Goal: Transaction & Acquisition: Purchase product/service

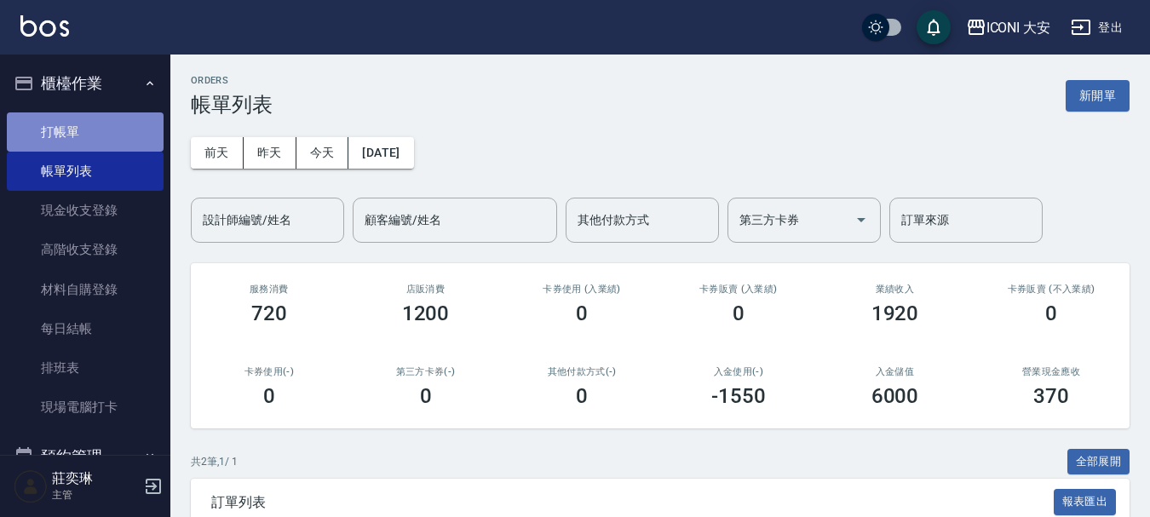
click at [100, 129] on link "打帳單" at bounding box center [85, 131] width 157 height 39
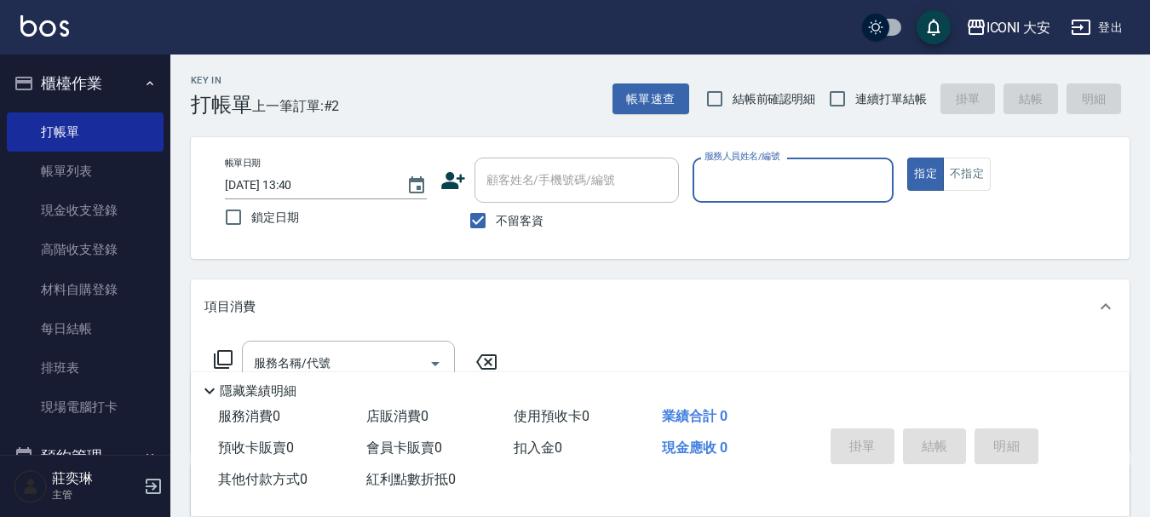
click at [831, 191] on input "服務人員姓名/編號" at bounding box center [793, 180] width 187 height 30
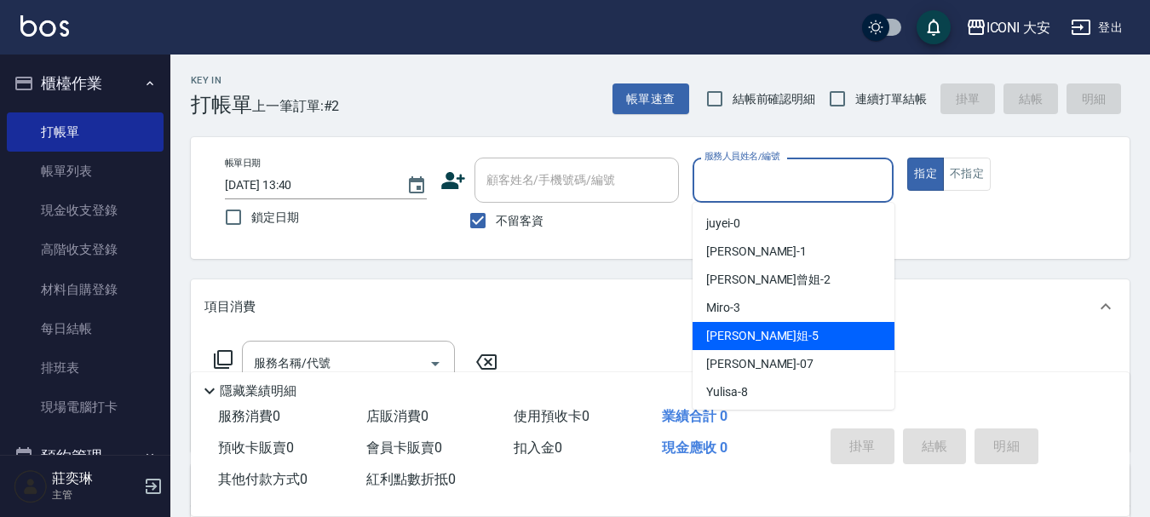
click at [758, 339] on span "[PERSON_NAME]姐 -5" at bounding box center [762, 336] width 112 height 18
type input "[PERSON_NAME]姐-5"
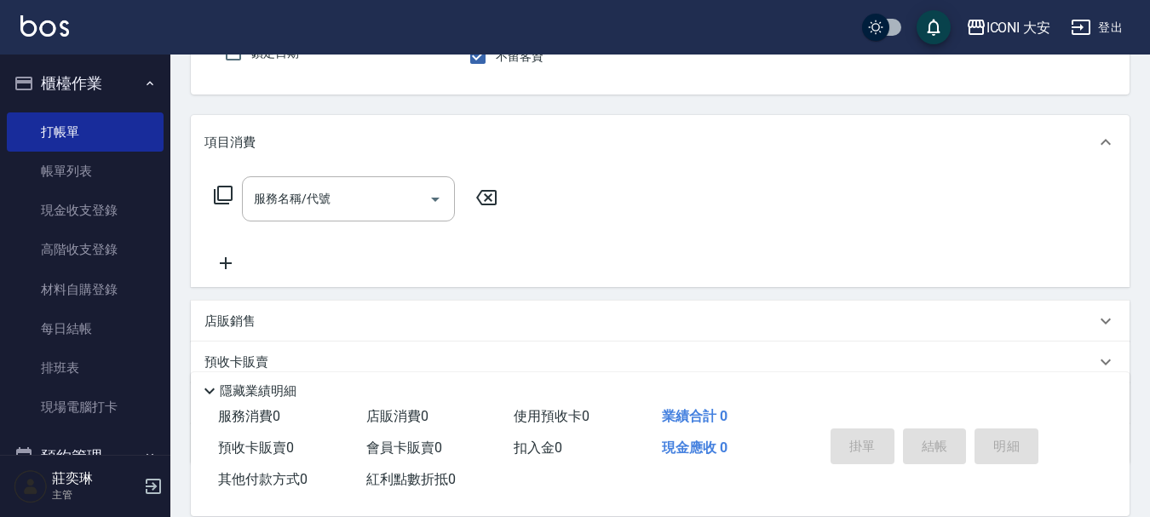
scroll to position [170, 0]
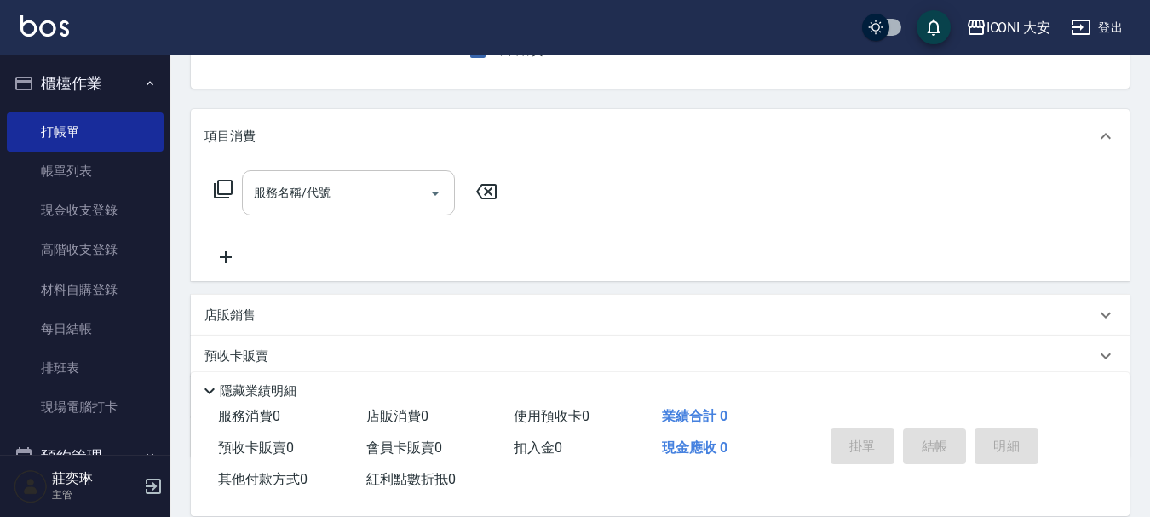
click at [385, 193] on input "服務名稱/代號" at bounding box center [336, 193] width 172 height 30
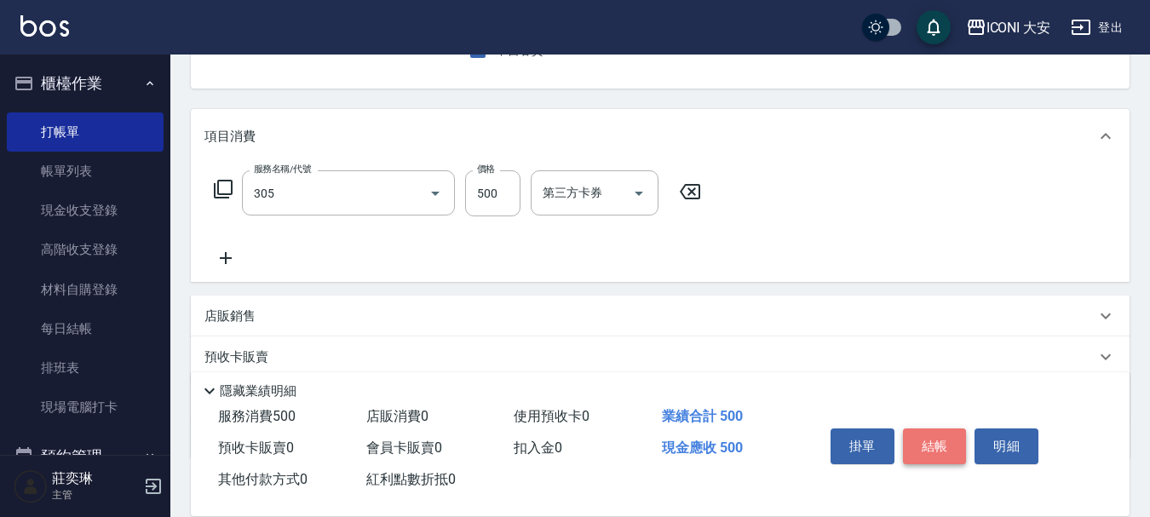
type input "剪髮(305)"
click at [926, 429] on button "結帳" at bounding box center [935, 447] width 64 height 36
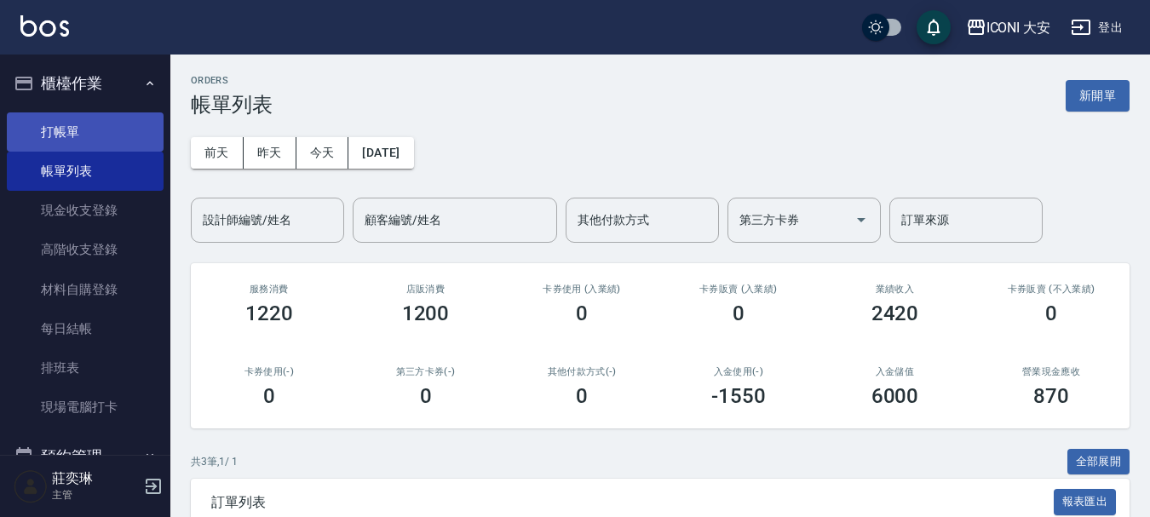
click at [78, 135] on link "打帳單" at bounding box center [85, 131] width 157 height 39
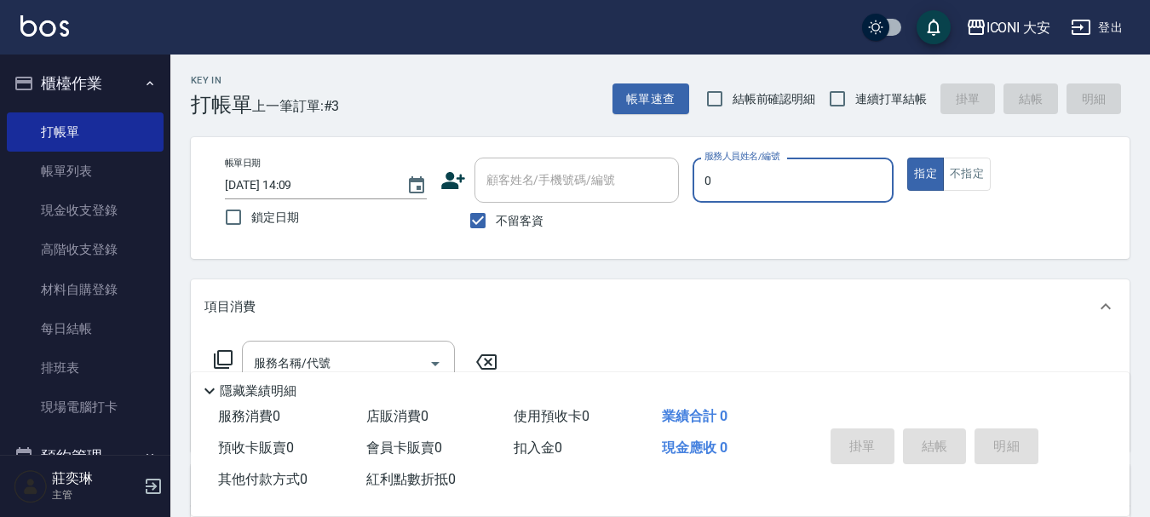
type input "0"
type button "true"
click at [728, 185] on input "0" at bounding box center [793, 180] width 187 height 30
type input "juyei0000-0"
click at [779, 175] on input "juyei0000-0" at bounding box center [780, 180] width 161 height 30
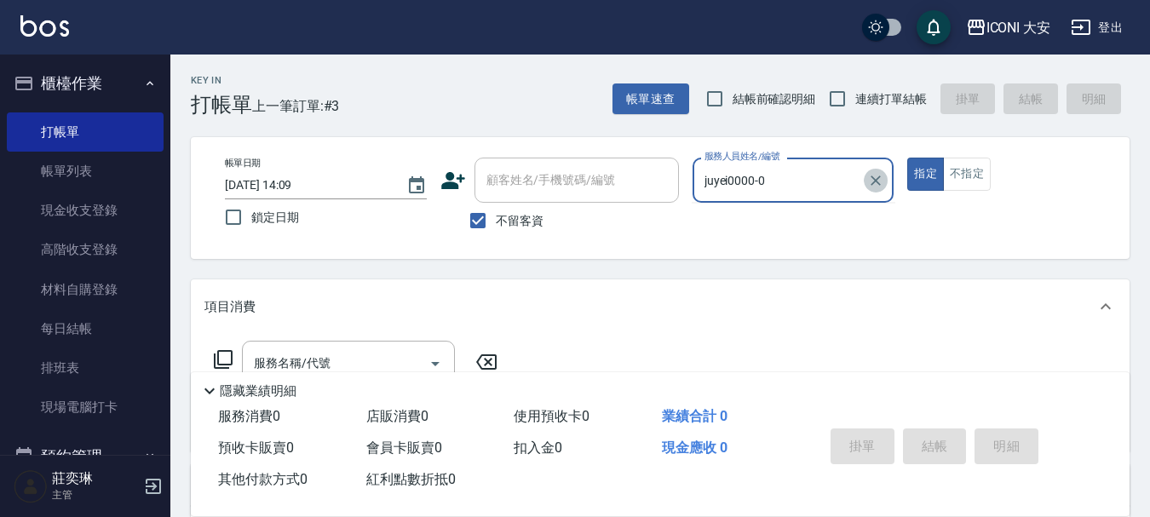
click at [879, 181] on icon "Clear" at bounding box center [875, 180] width 17 height 17
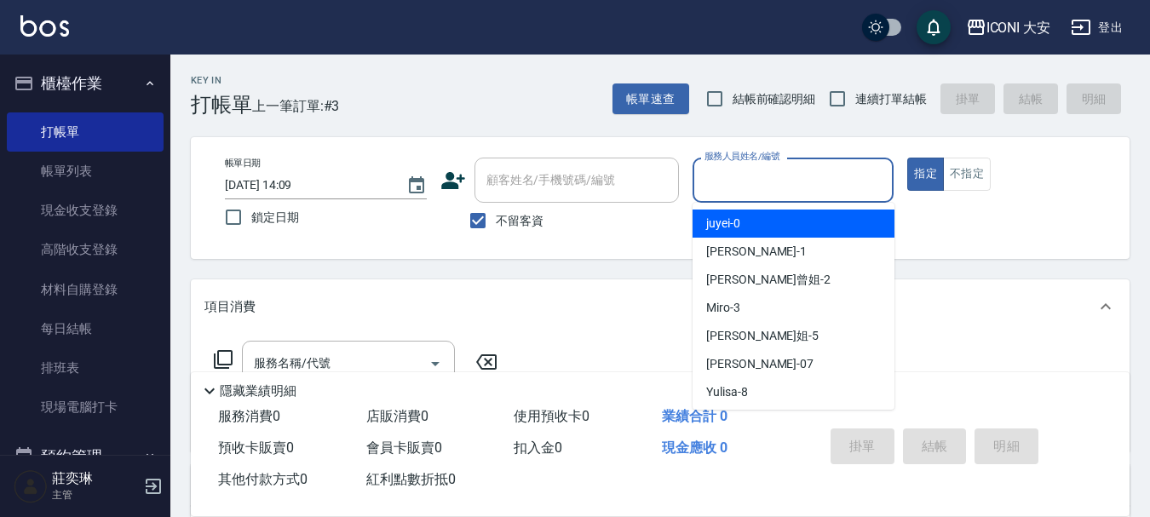
click at [815, 228] on div "juyei -0" at bounding box center [794, 224] width 202 height 28
type input "juyei-0"
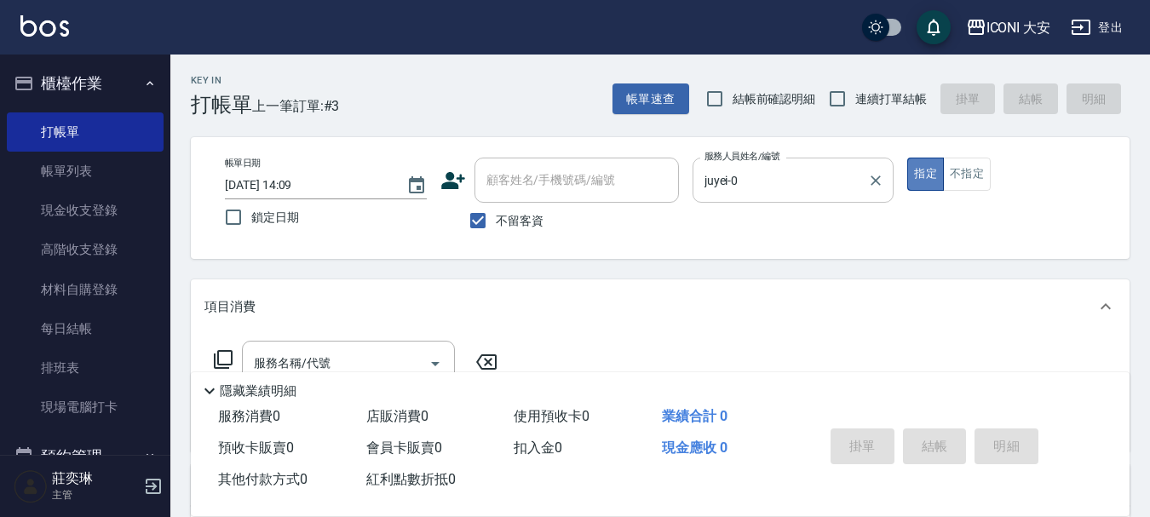
click at [919, 166] on button "指定" at bounding box center [925, 174] width 37 height 33
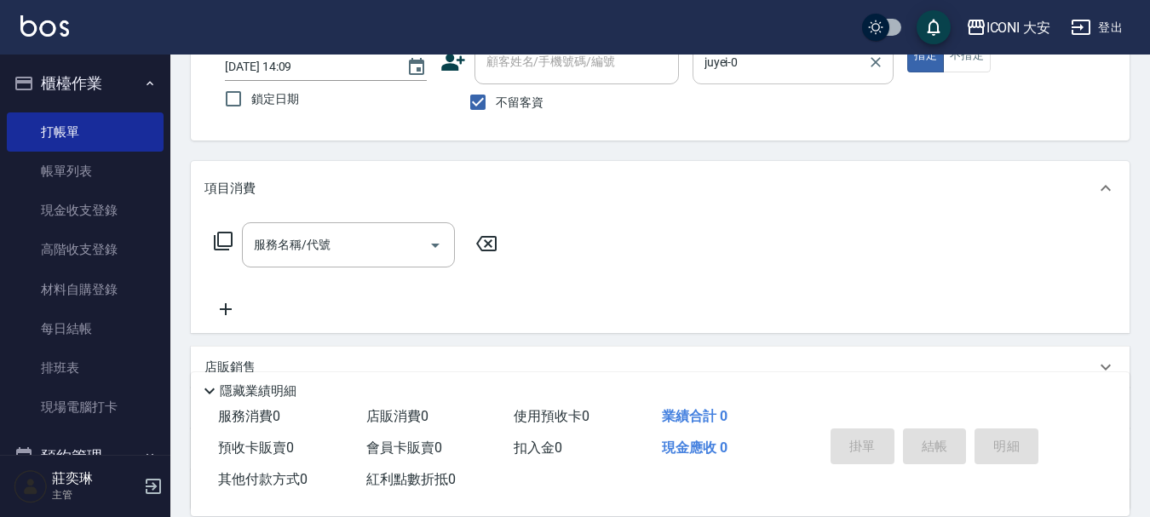
scroll to position [256, 0]
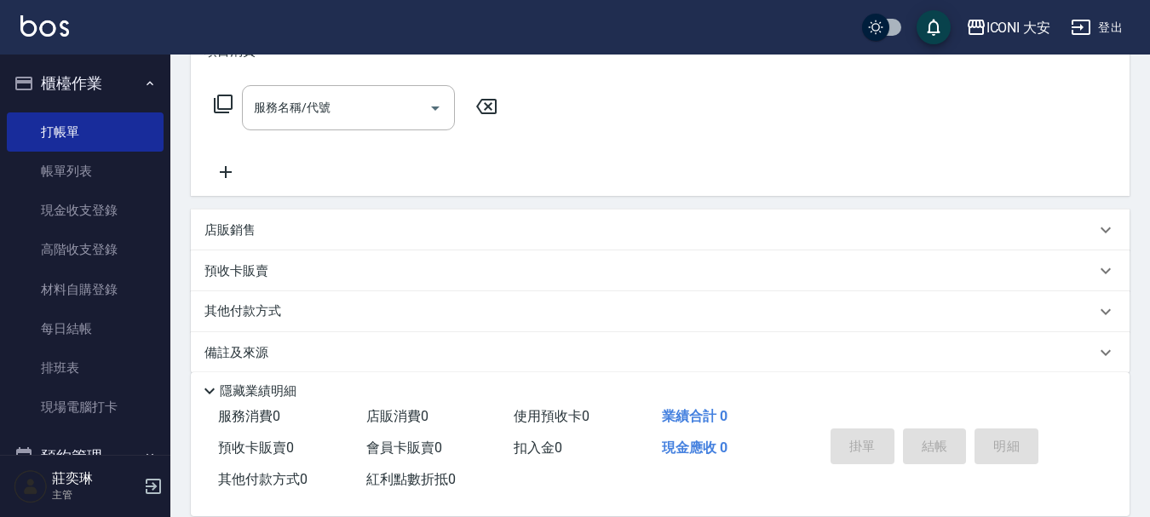
click at [310, 105] on div "服務名稱/代號 服務名稱/代號" at bounding box center [348, 107] width 213 height 45
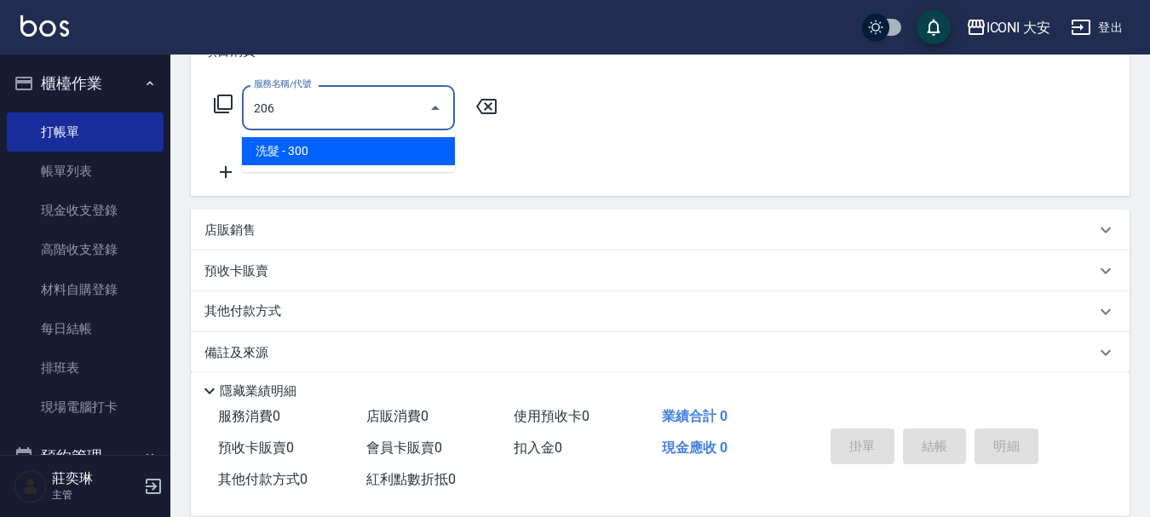
type input "洗髮(206)"
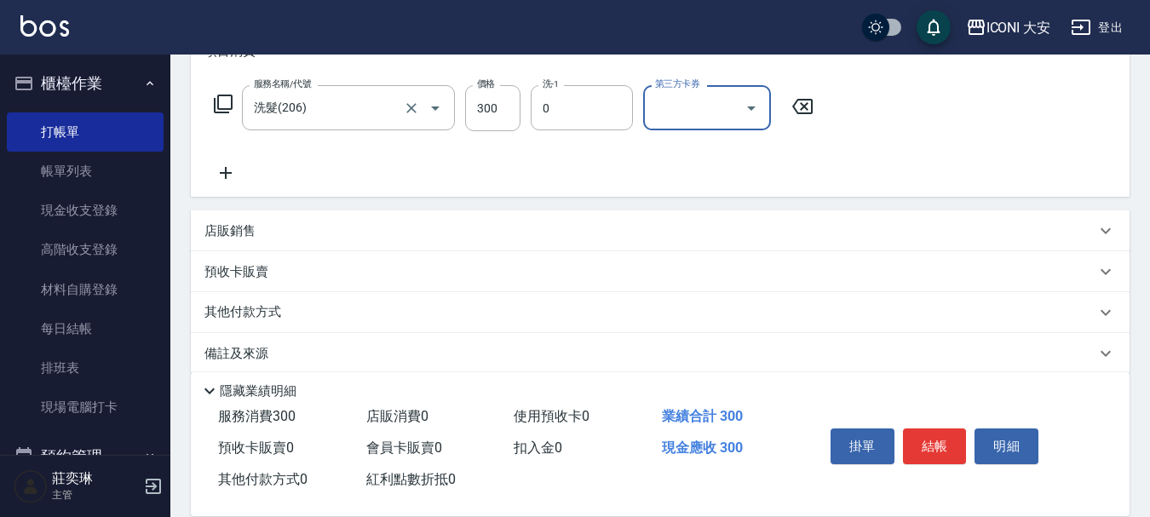
type input "juyei-0"
click at [225, 168] on icon at bounding box center [226, 173] width 12 height 12
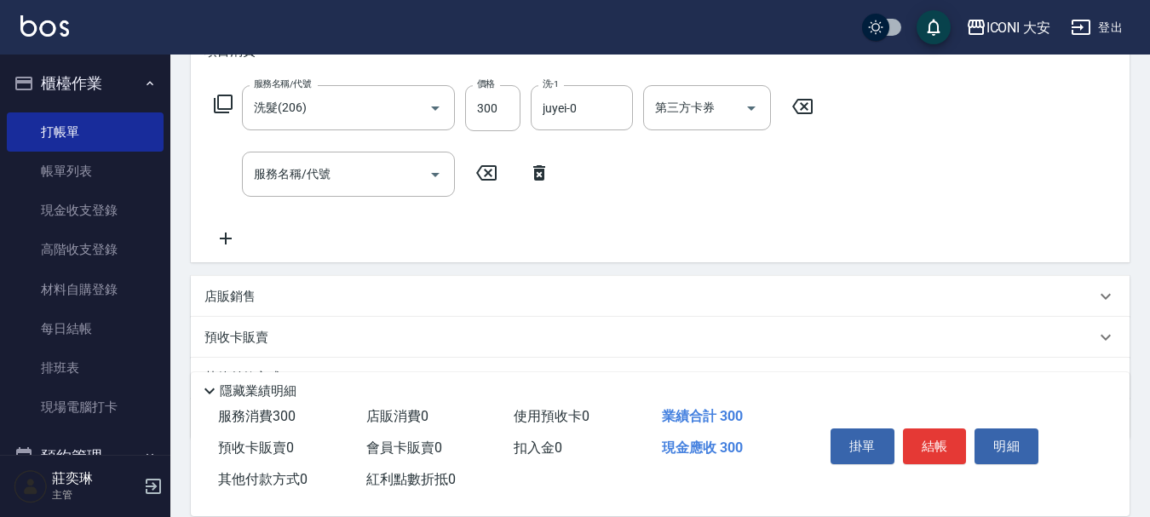
click at [222, 100] on icon at bounding box center [223, 104] width 20 height 20
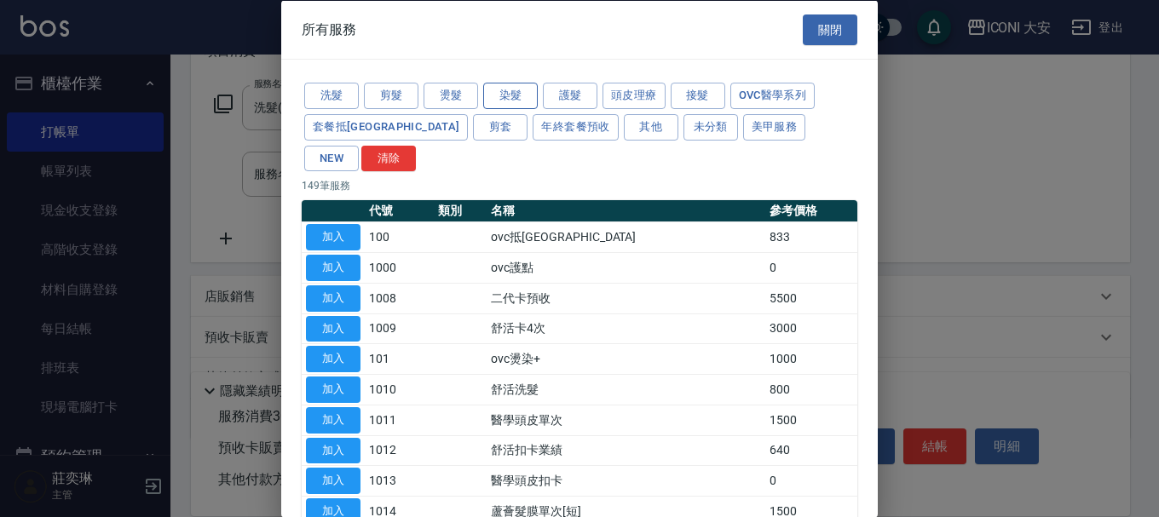
click at [509, 92] on button "染髮" at bounding box center [510, 96] width 55 height 26
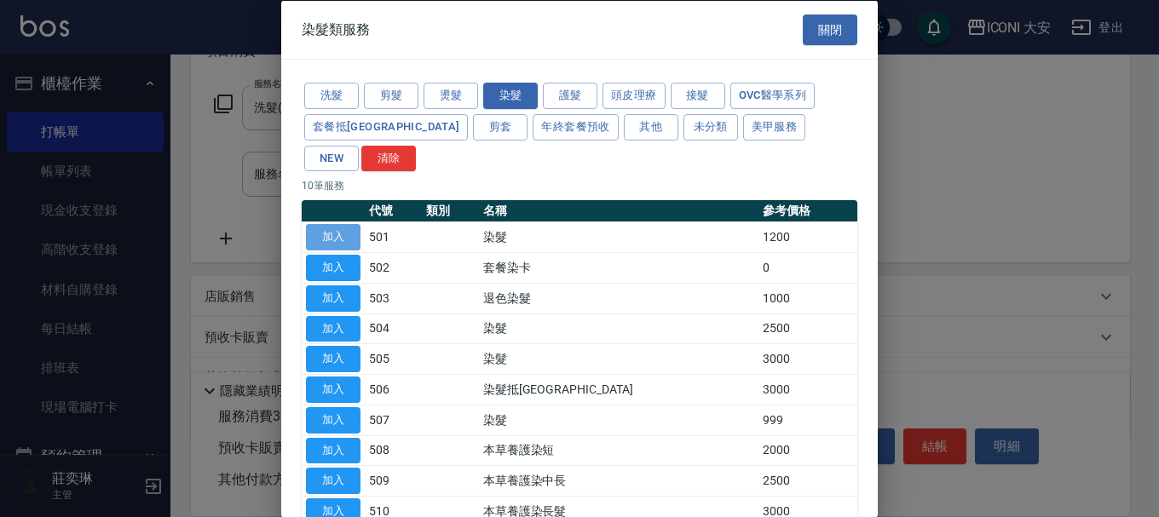
click at [338, 224] on button "加入" at bounding box center [333, 237] width 55 height 26
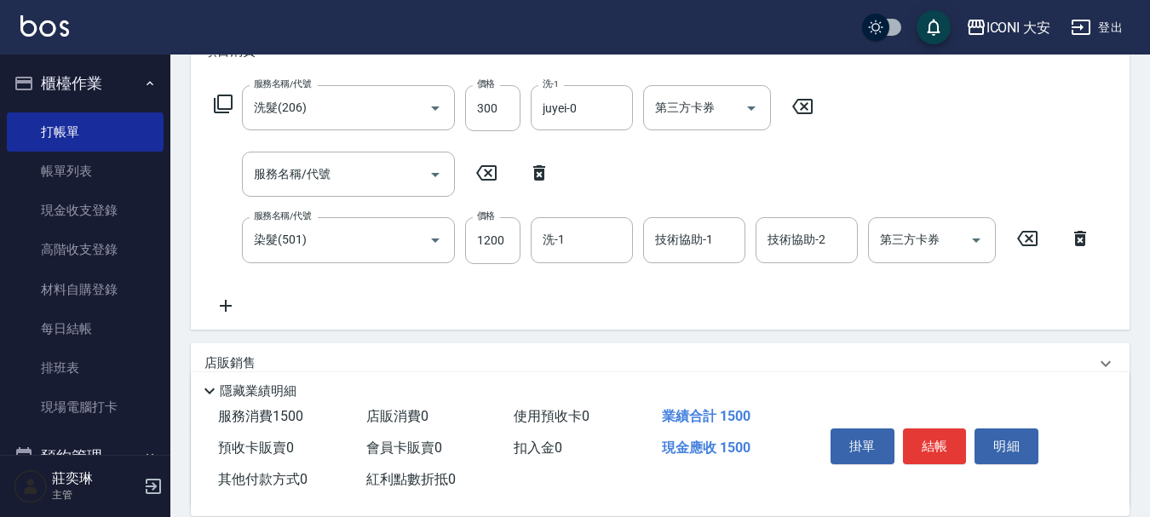
click at [537, 176] on icon at bounding box center [539, 173] width 43 height 20
type input "染髮(501)"
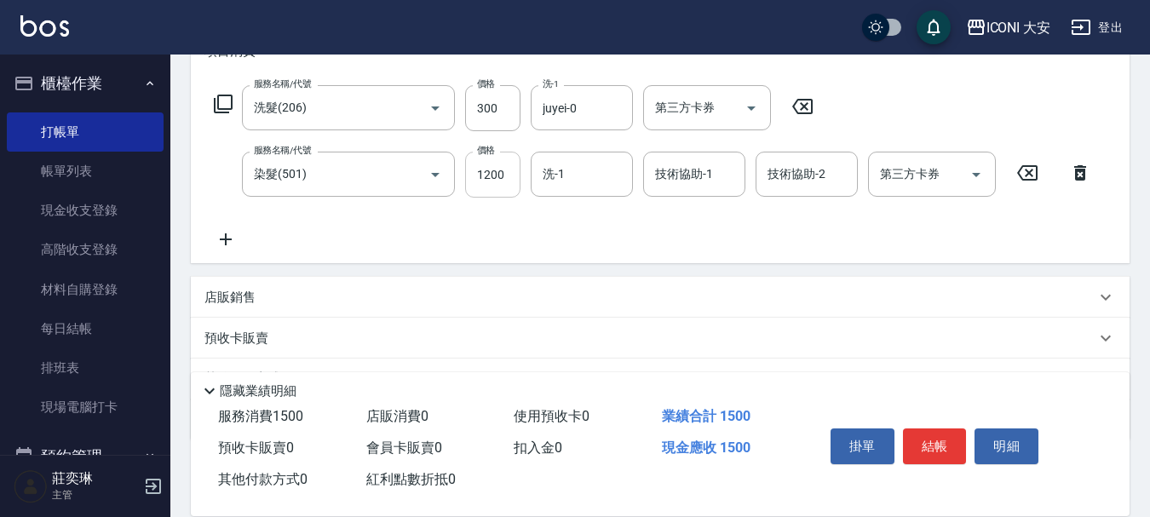
click at [511, 175] on input "1200" at bounding box center [492, 175] width 55 height 46
type input "2000"
type input "juyei-0"
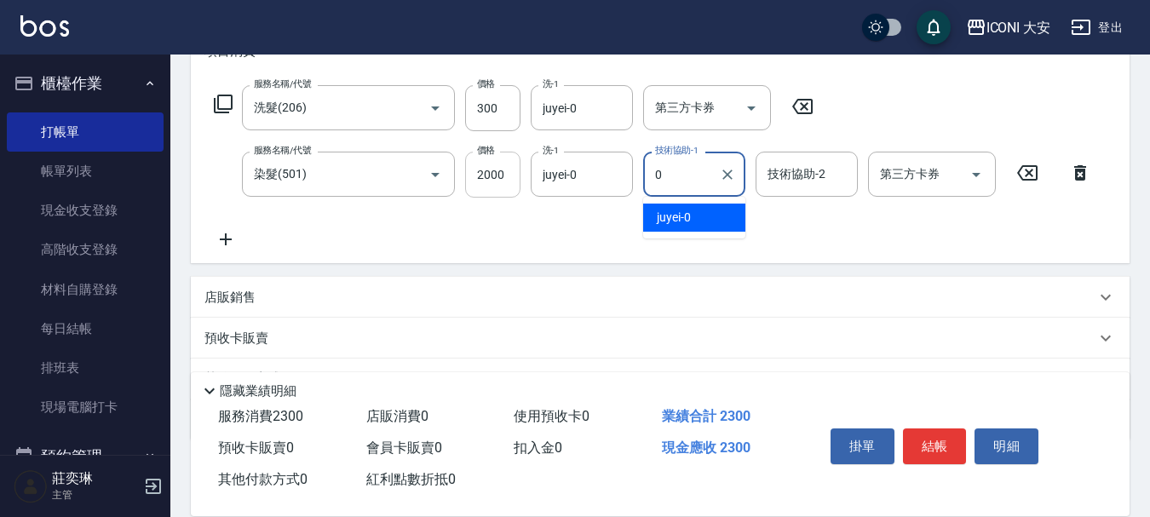
type input "juyei-0"
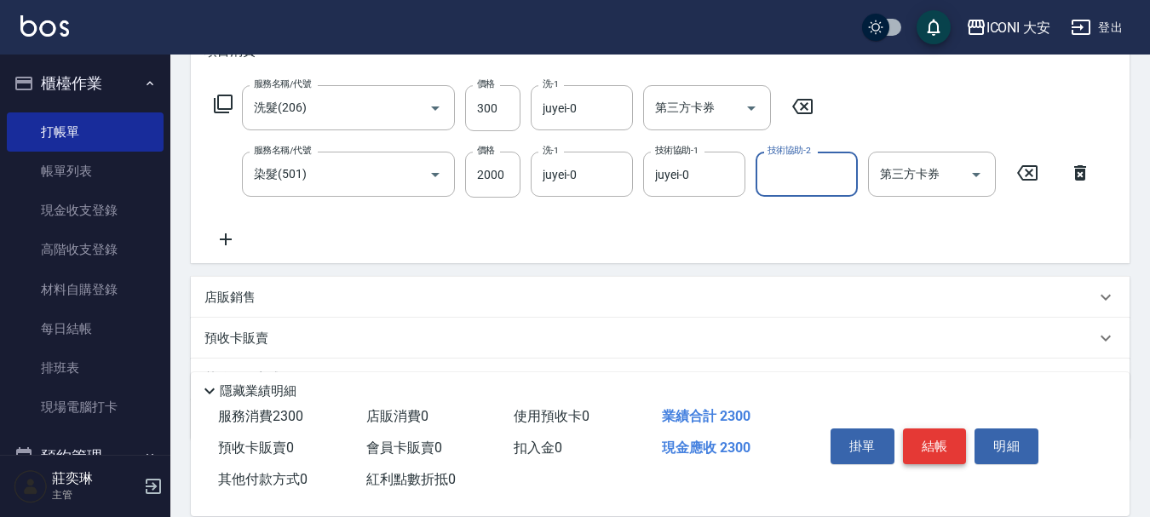
click at [953, 439] on button "結帳" at bounding box center [935, 447] width 64 height 36
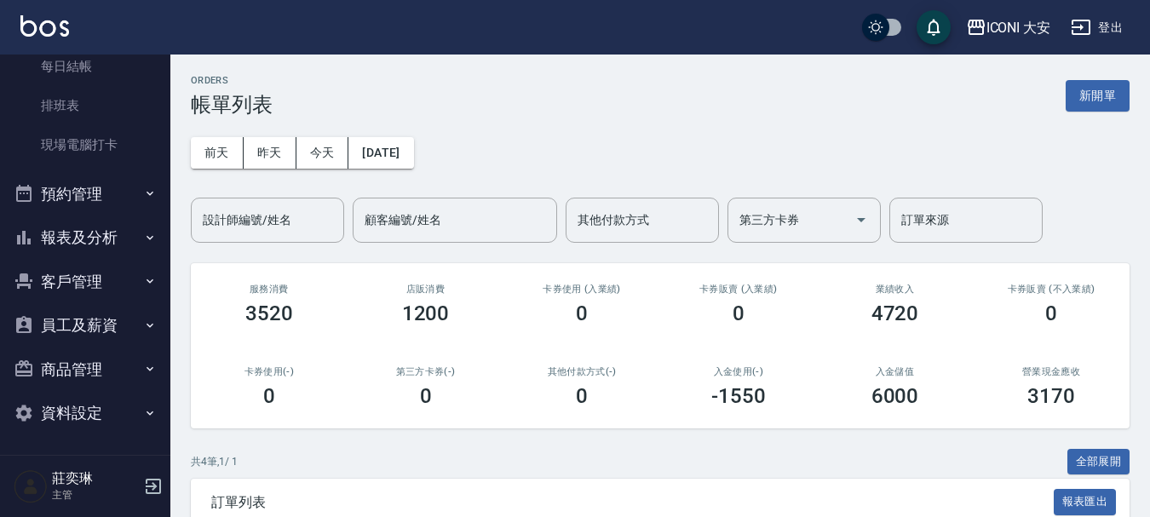
scroll to position [263, 0]
click at [103, 235] on button "報表及分析" at bounding box center [85, 237] width 157 height 44
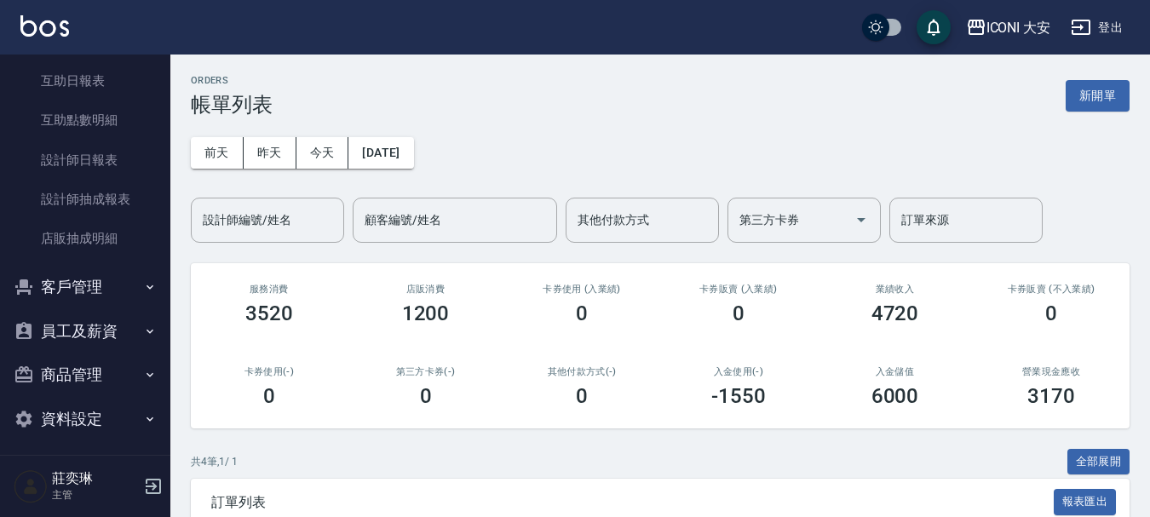
scroll to position [552, 0]
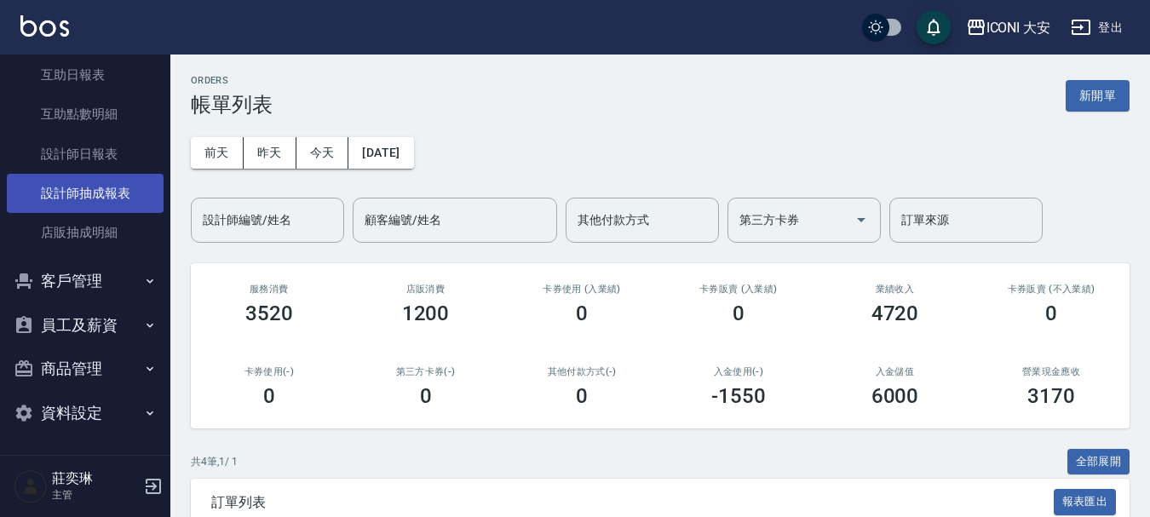
click at [78, 188] on link "設計師抽成報表" at bounding box center [85, 193] width 157 height 39
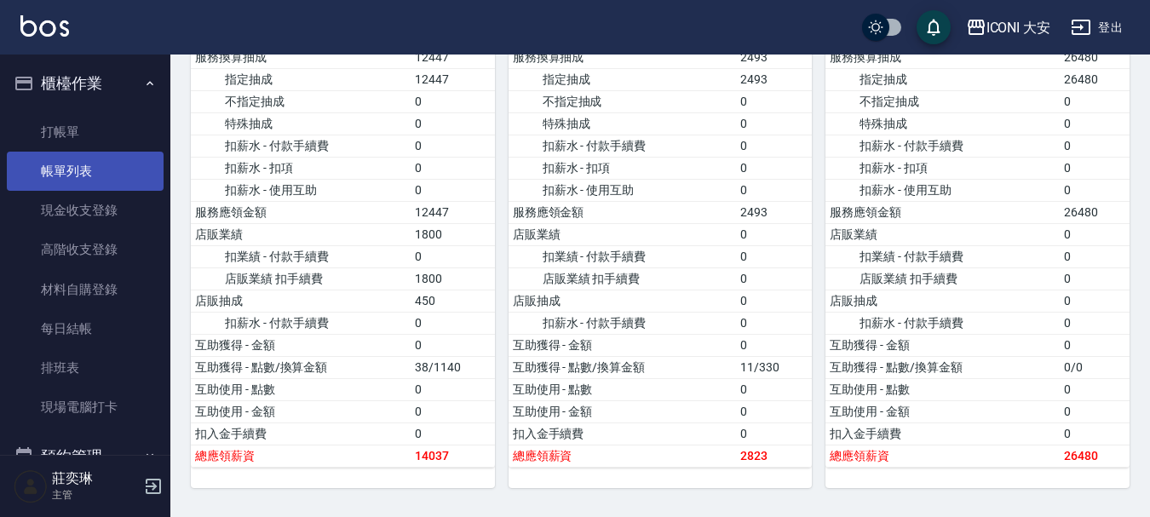
click at [82, 170] on link "帳單列表" at bounding box center [85, 171] width 157 height 39
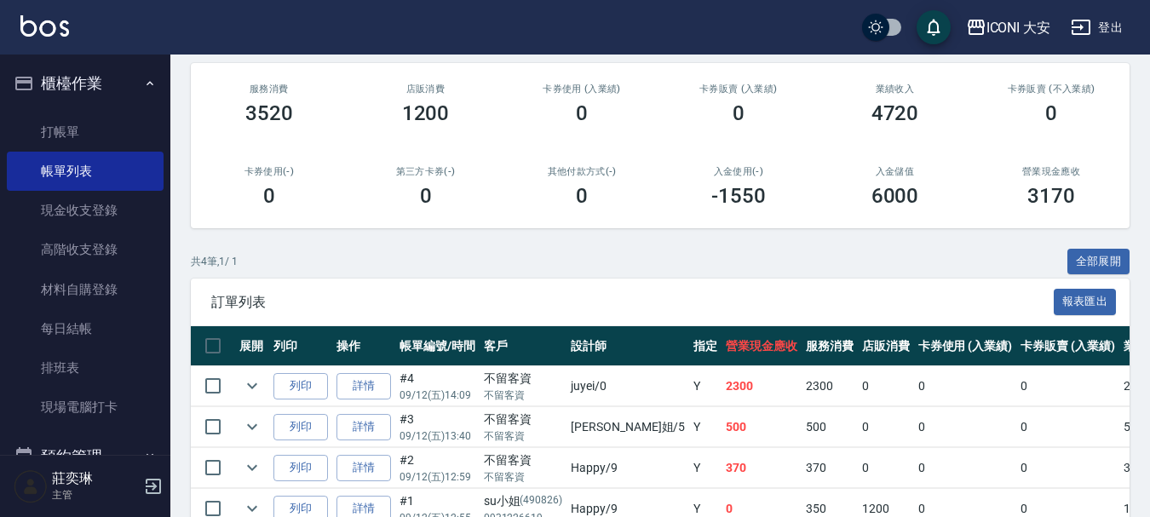
scroll to position [292, 0]
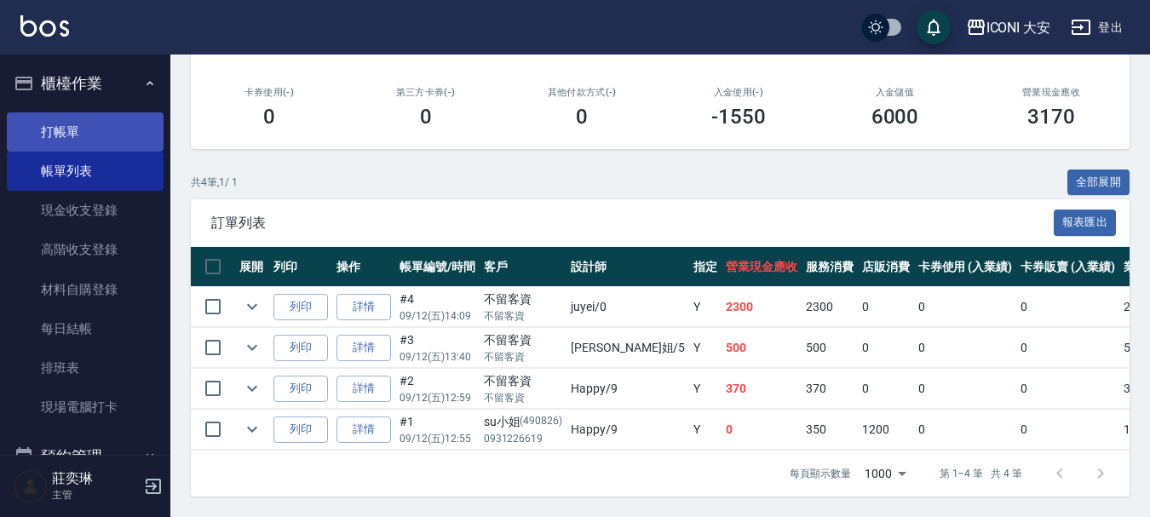
click at [124, 127] on link "打帳單" at bounding box center [85, 131] width 157 height 39
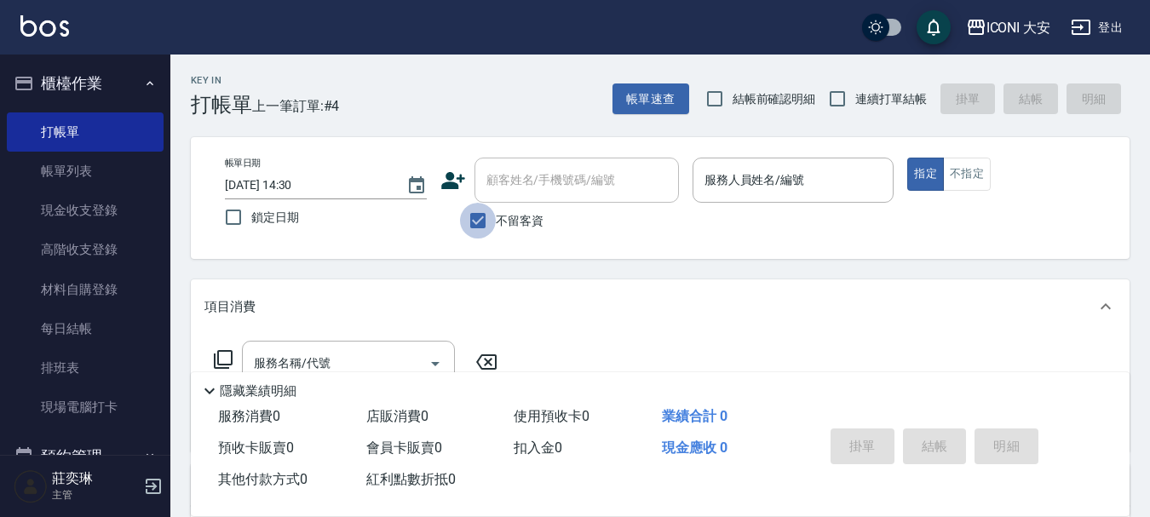
click at [484, 214] on input "不留客資" at bounding box center [478, 221] width 36 height 36
checkbox input "false"
click at [501, 186] on div "顧客姓名/手機號碼/編號 顧客姓名/手機號碼/編號" at bounding box center [577, 180] width 205 height 45
click at [540, 177] on label "顧客姓名/手機號碼/編號" at bounding box center [551, 179] width 129 height 17
click at [540, 177] on input "顧客姓名/手機號碼/編號" at bounding box center [564, 180] width 164 height 30
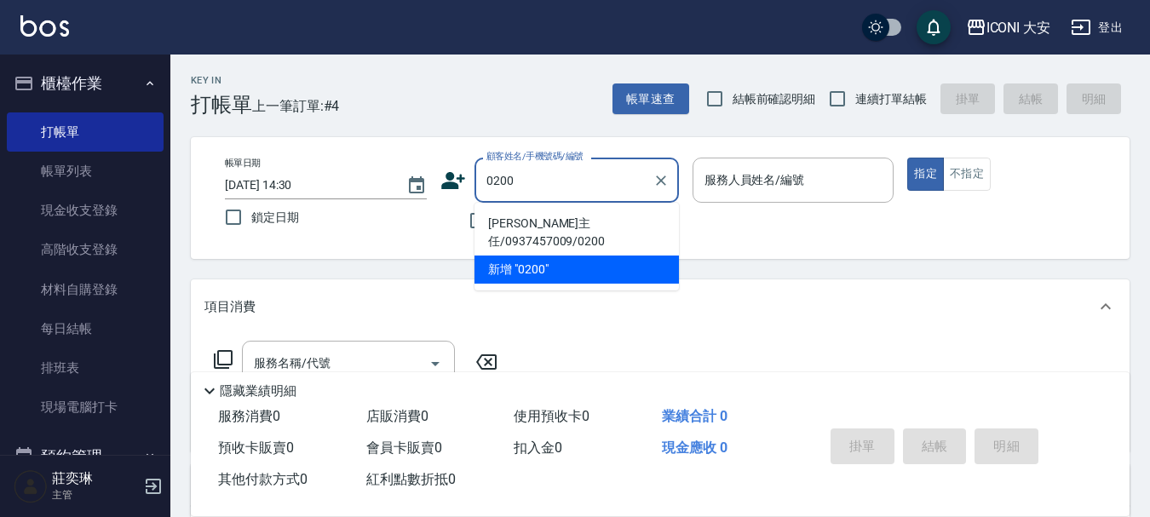
click at [562, 217] on li "[PERSON_NAME]主任/0937457009/0200" at bounding box center [577, 233] width 205 height 46
type input "[PERSON_NAME]主任/0937457009/0200"
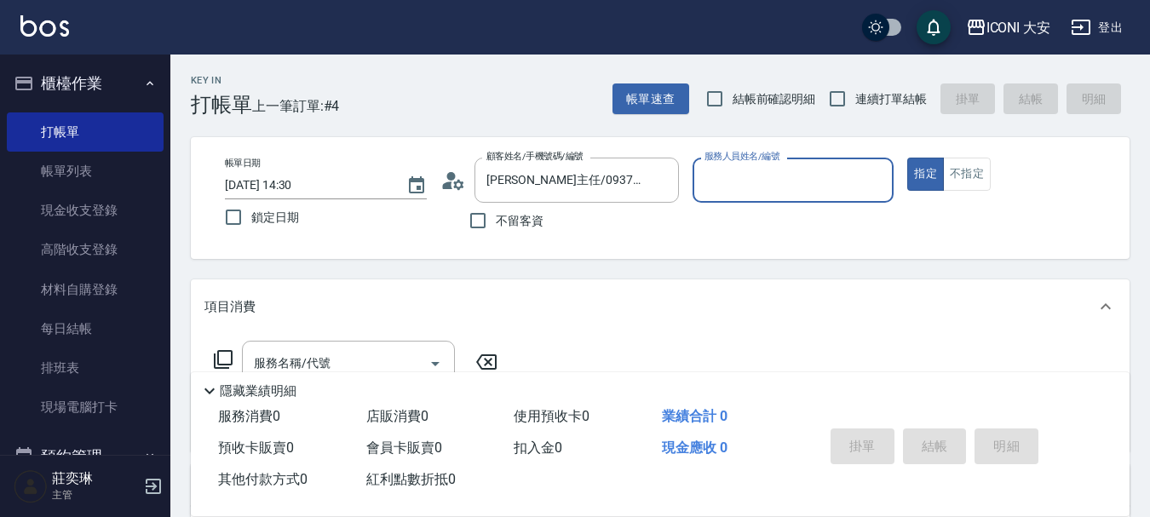
type input "Happy-9"
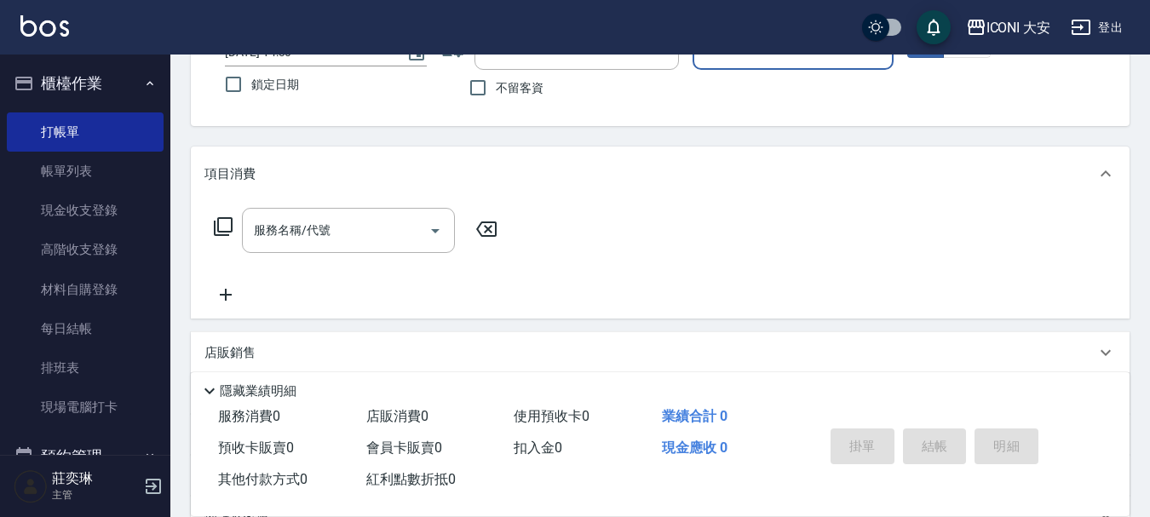
scroll to position [170, 0]
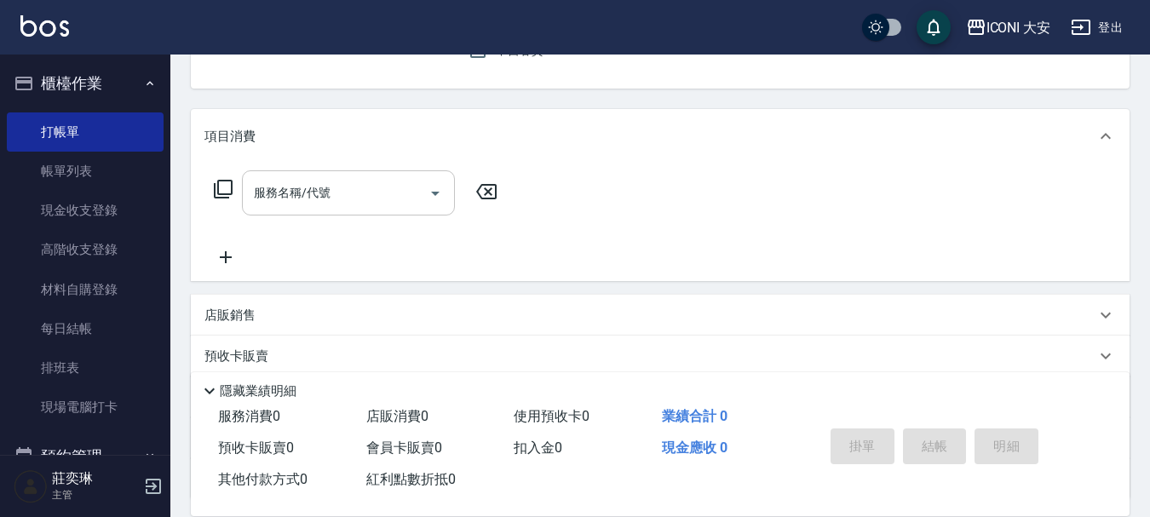
click at [359, 189] on input "服務名稱/代號" at bounding box center [336, 193] width 172 height 30
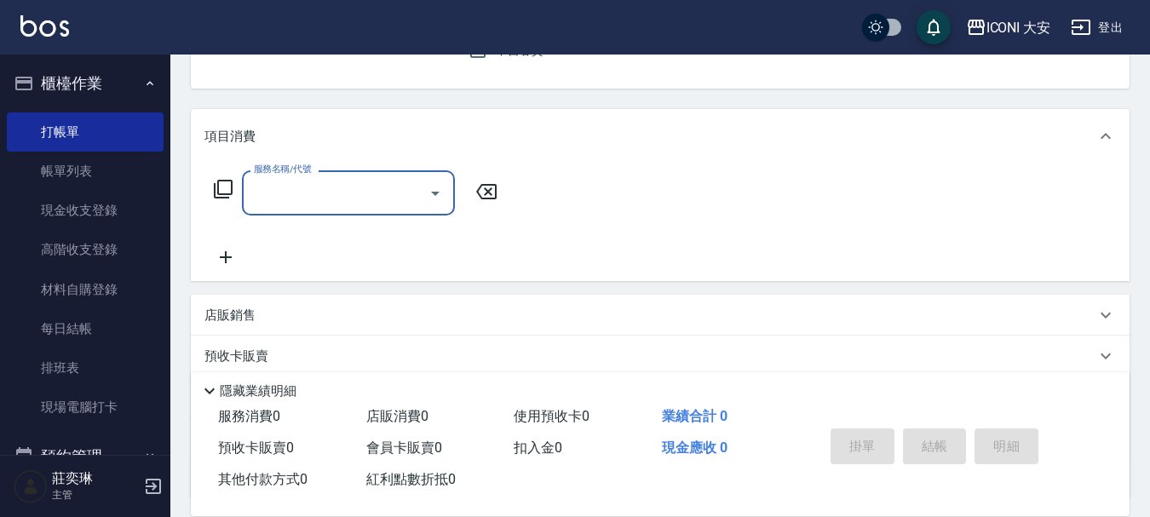
click at [359, 196] on input "服務名稱/代號" at bounding box center [336, 193] width 172 height 30
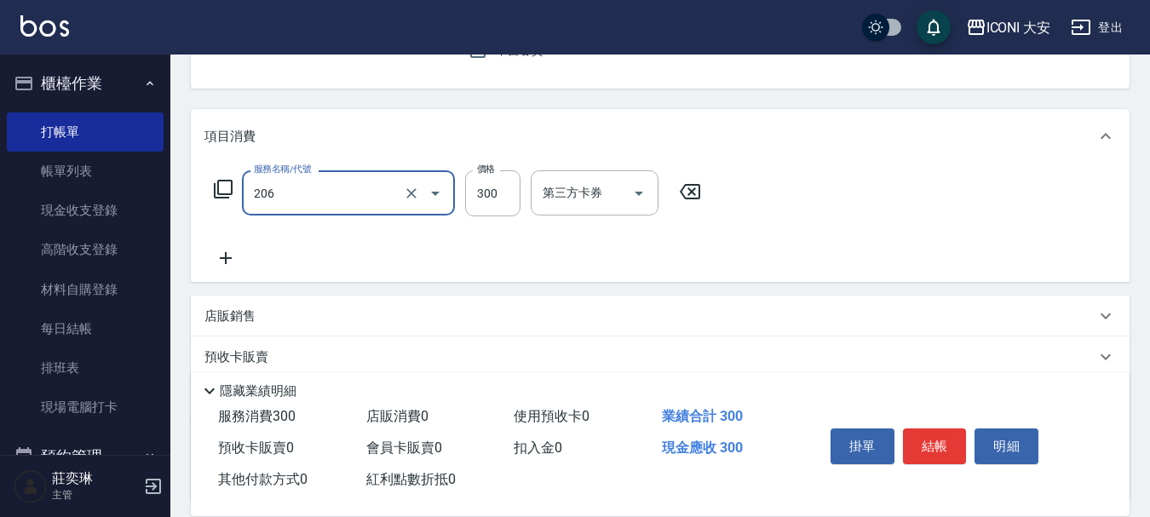
type input "洗髮(206)"
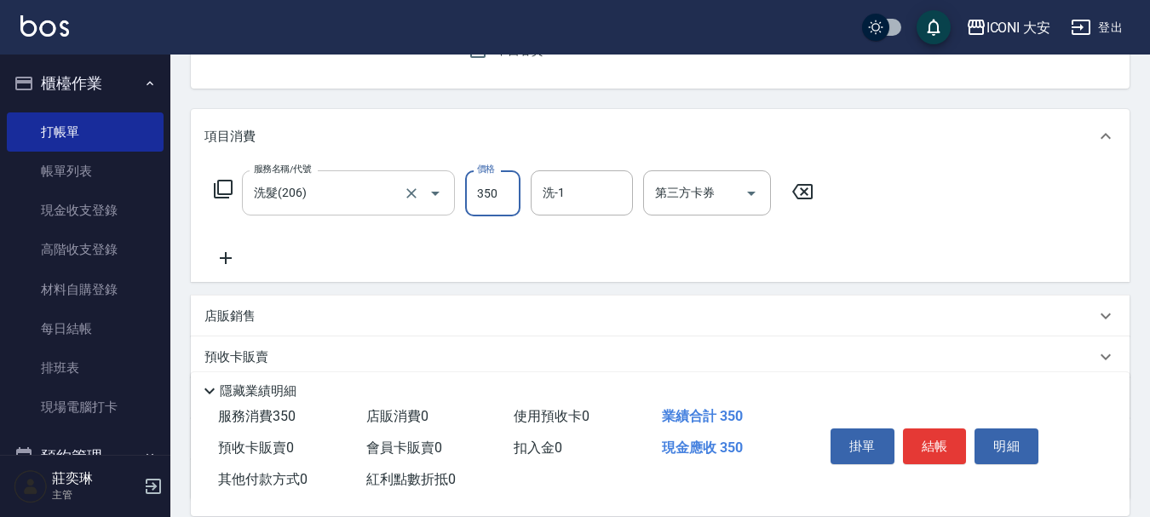
type input "350"
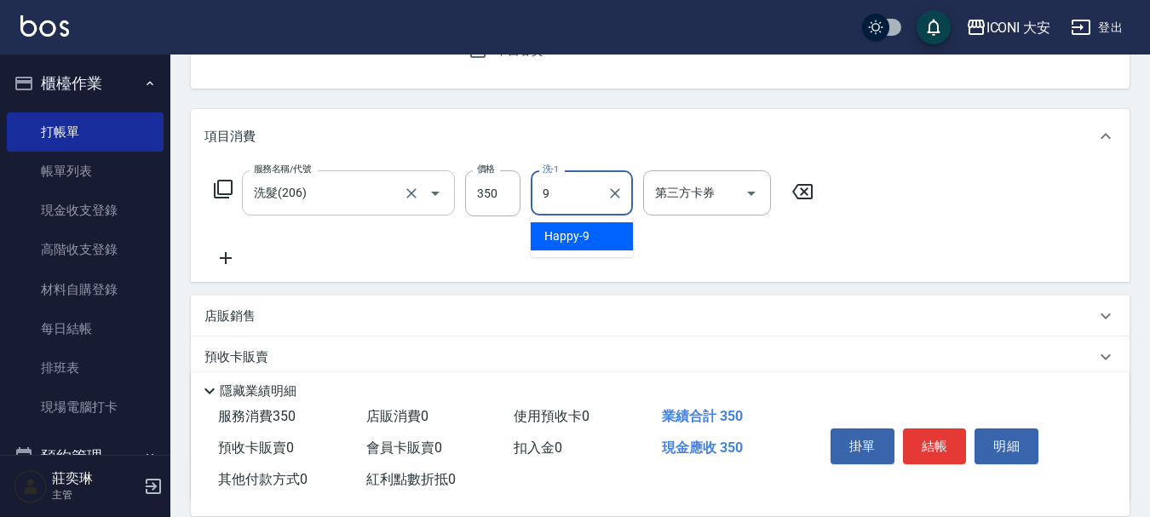
type input "Happy-9"
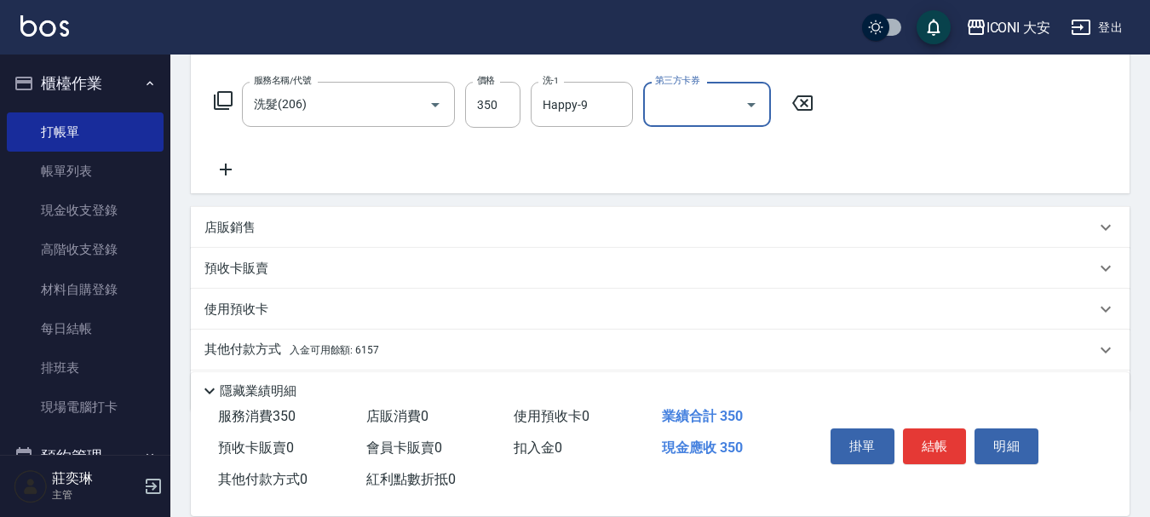
scroll to position [317, 0]
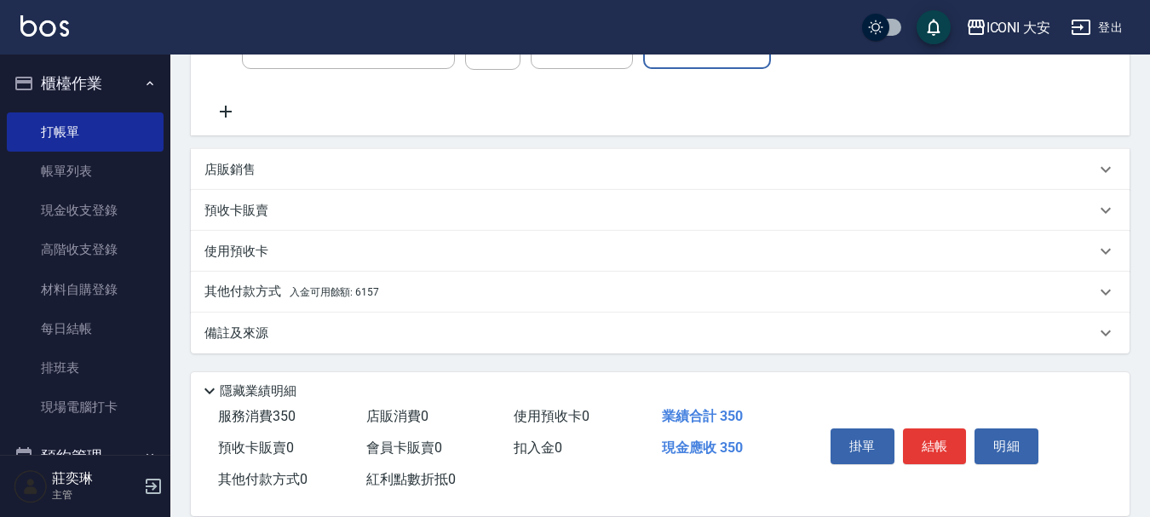
click at [368, 296] on span "入金可用餘額: 6157" at bounding box center [334, 292] width 89 height 12
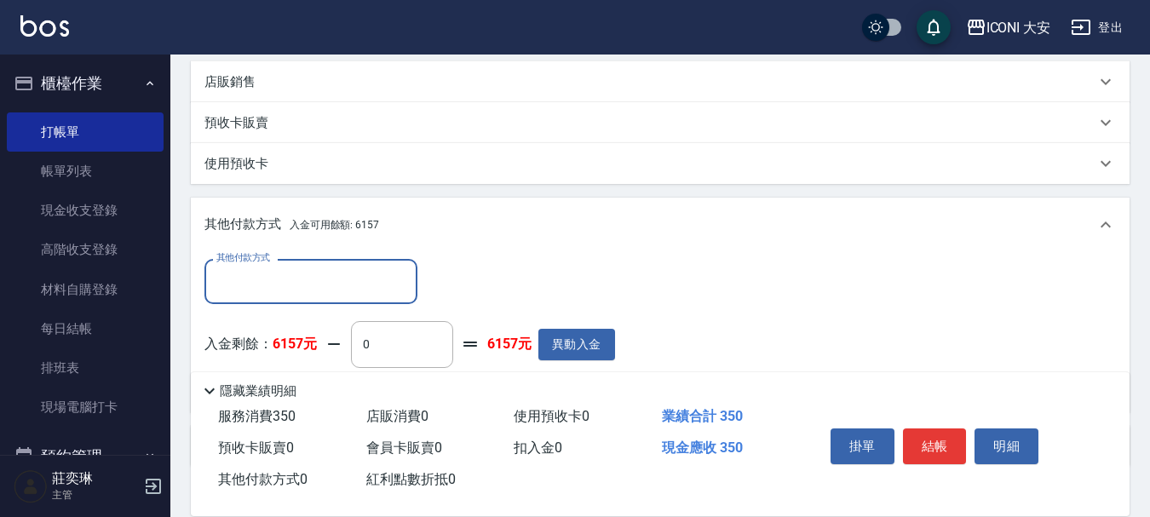
scroll to position [518, 0]
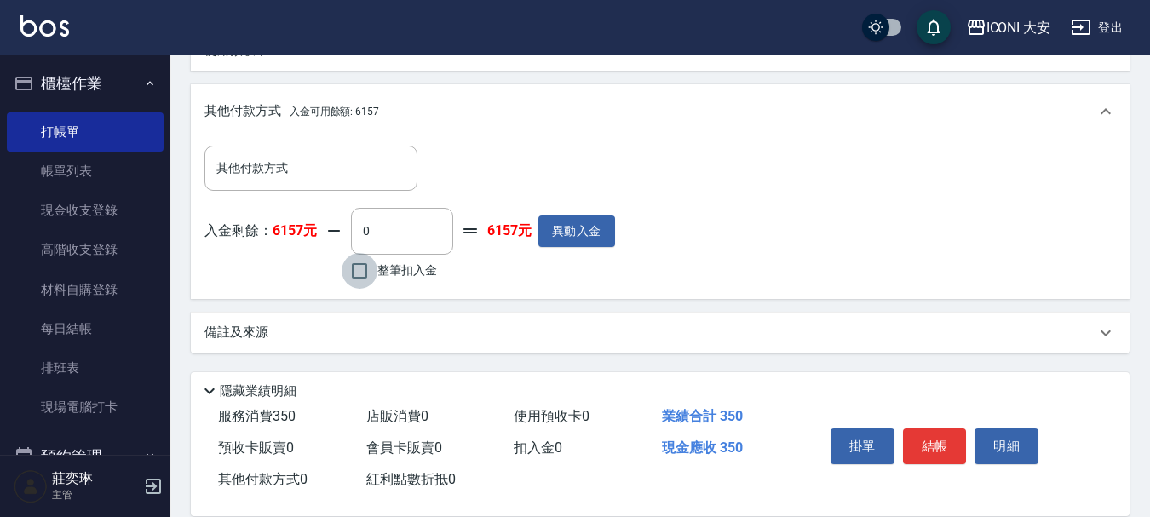
click at [363, 287] on input "整筆扣入金" at bounding box center [360, 271] width 36 height 36
checkbox input "true"
type input "350"
click at [919, 439] on button "結帳" at bounding box center [935, 447] width 64 height 36
